Goal: Task Accomplishment & Management: Use online tool/utility

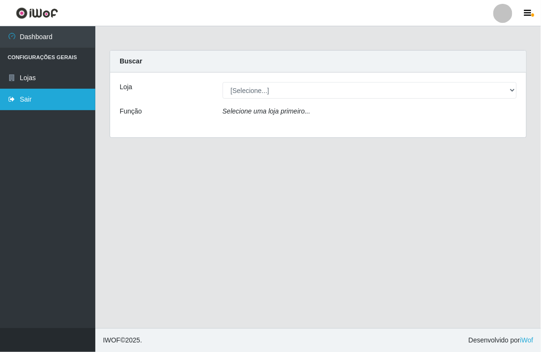
click at [28, 99] on link "Sair" at bounding box center [47, 99] width 95 height 21
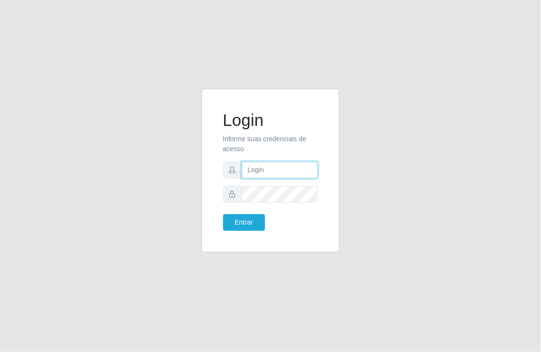
click at [248, 173] on input "text" at bounding box center [280, 170] width 77 height 17
type input "[EMAIL_ADDRESS][DOMAIN_NAME]"
click at [223, 214] on button "Entrar" at bounding box center [244, 222] width 42 height 17
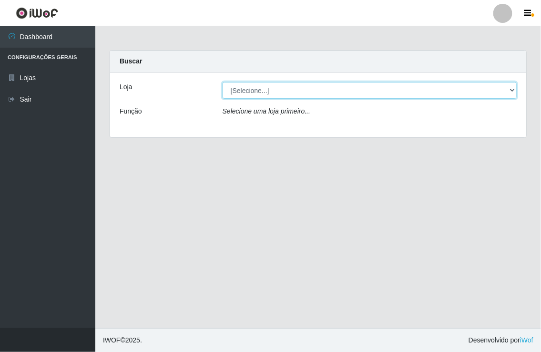
click at [511, 89] on select "[Selecione...] Nordestão - [GEOGRAPHIC_DATA]" at bounding box center [370, 90] width 294 height 17
select select "454"
click at [223, 82] on select "[Selecione...] Nordestão - [GEOGRAPHIC_DATA]" at bounding box center [370, 90] width 294 height 17
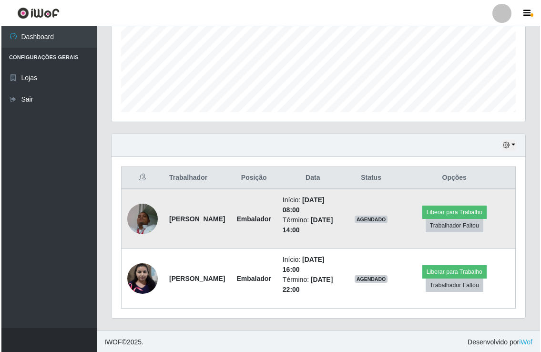
scroll to position [230, 0]
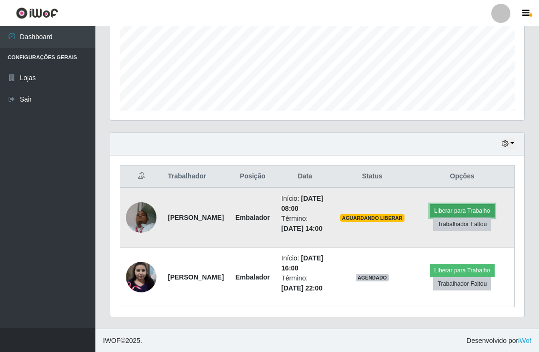
click at [455, 210] on button "Liberar para Trabalho" at bounding box center [462, 210] width 64 height 13
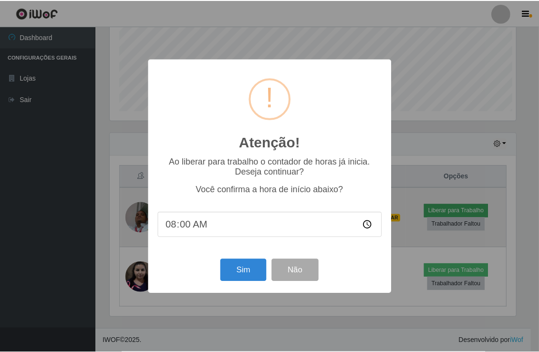
scroll to position [197, 408]
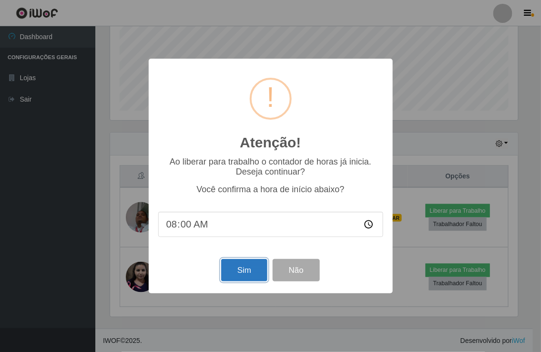
click at [242, 268] on button "Sim" at bounding box center [244, 270] width 46 height 22
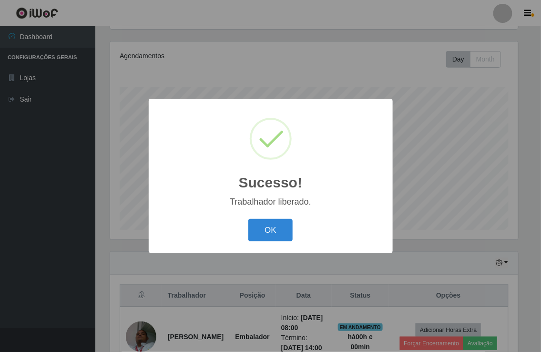
click at [275, 245] on div "Sucesso! × Trabalhador liberado. OK Cancel" at bounding box center [271, 176] width 244 height 154
click at [280, 234] on button "OK" at bounding box center [270, 230] width 44 height 22
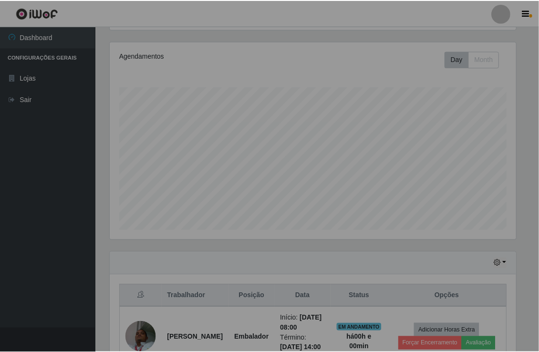
scroll to position [197, 413]
